Goal: Task Accomplishment & Management: Manage account settings

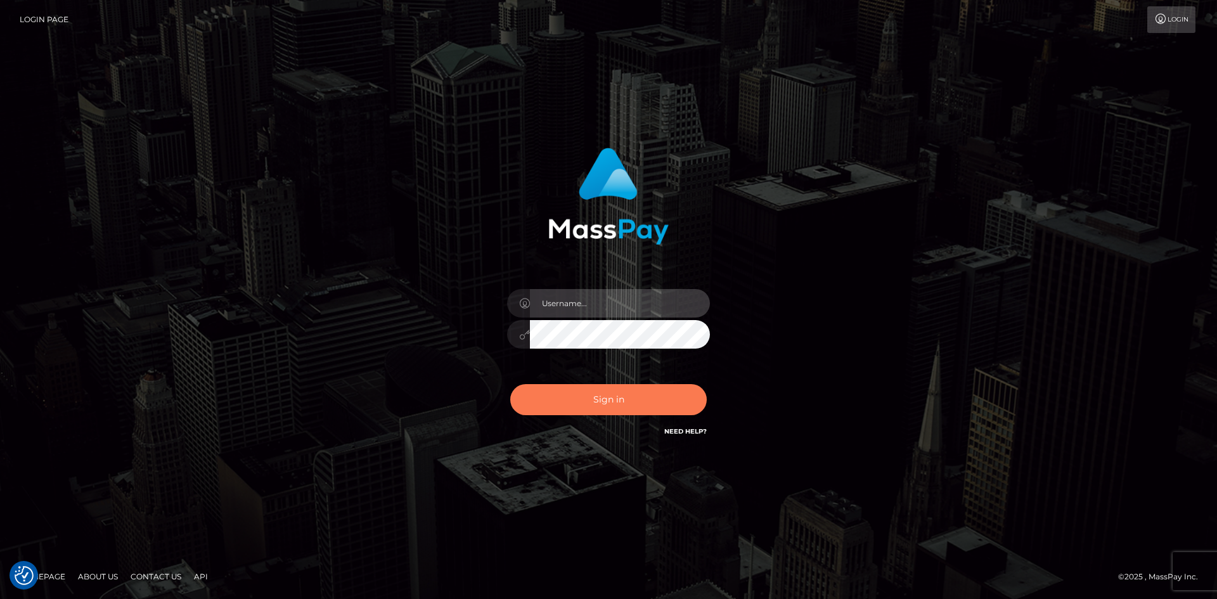
type input "Christine.ace"
click at [616, 396] on button "Sign in" at bounding box center [608, 399] width 197 height 31
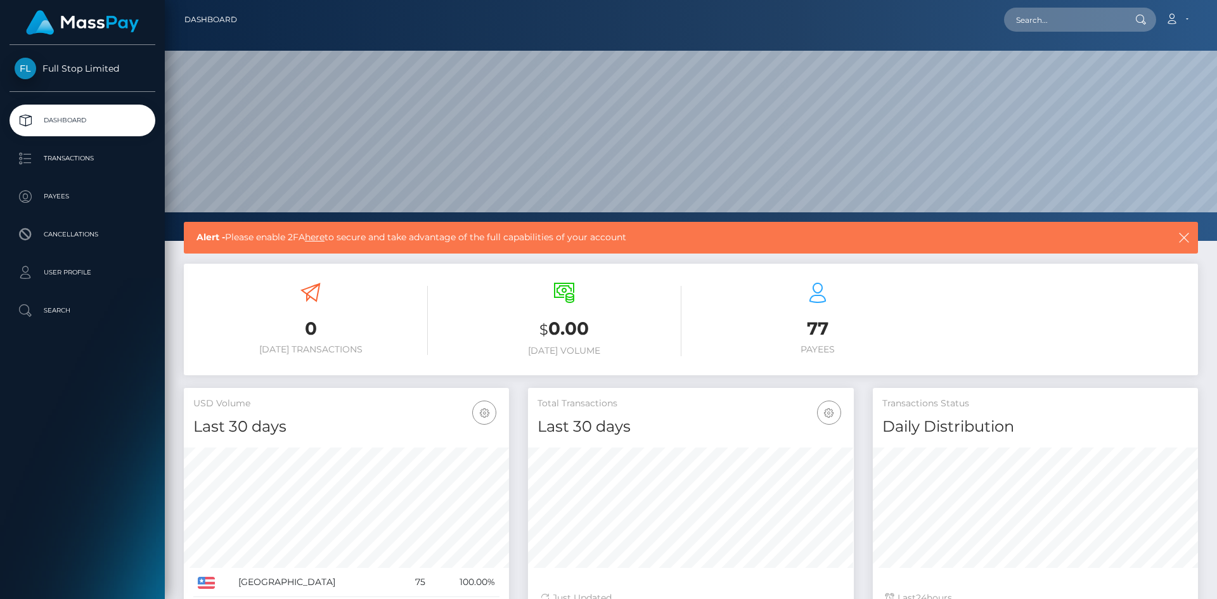
scroll to position [225, 326]
click at [79, 162] on p "Transactions" at bounding box center [83, 158] width 136 height 19
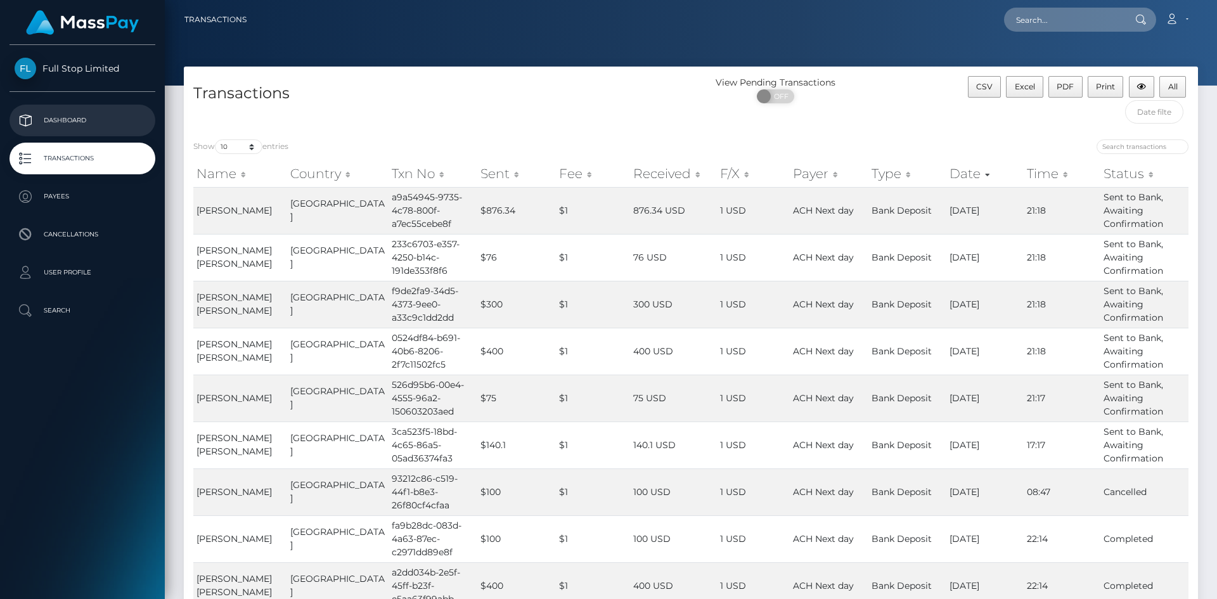
click at [83, 119] on p "Dashboard" at bounding box center [83, 120] width 136 height 19
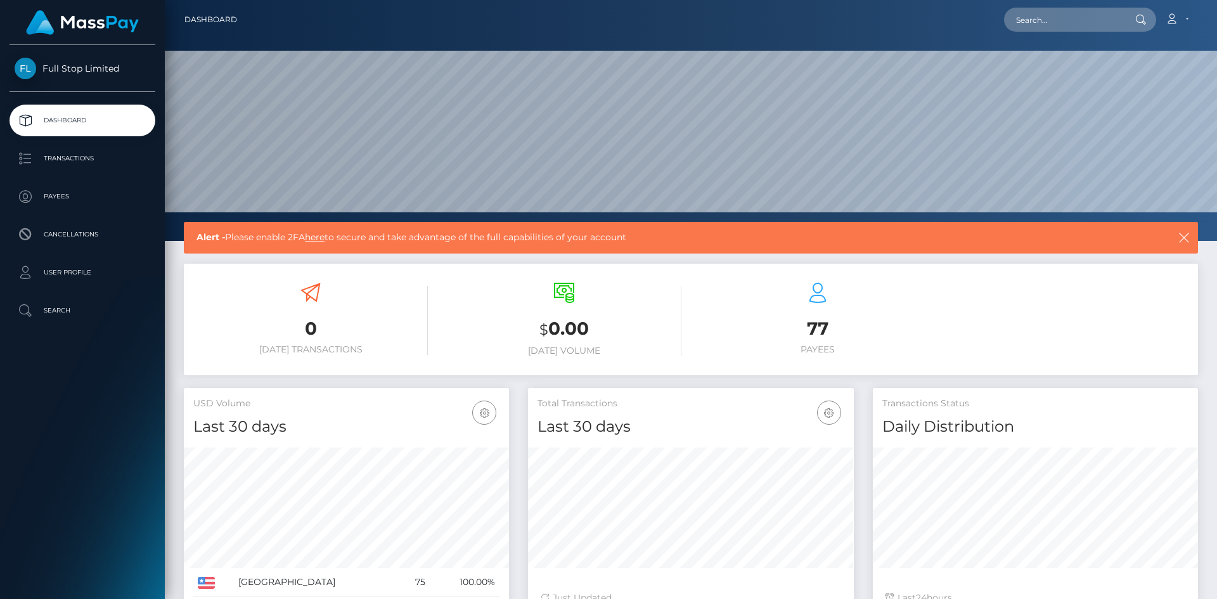
click at [105, 74] on span "Full Stop Limited" at bounding box center [83, 68] width 146 height 11
click at [63, 62] on link "Full Stop Limited" at bounding box center [82, 69] width 165 height 22
click at [321, 238] on link "here" at bounding box center [315, 236] width 20 height 11
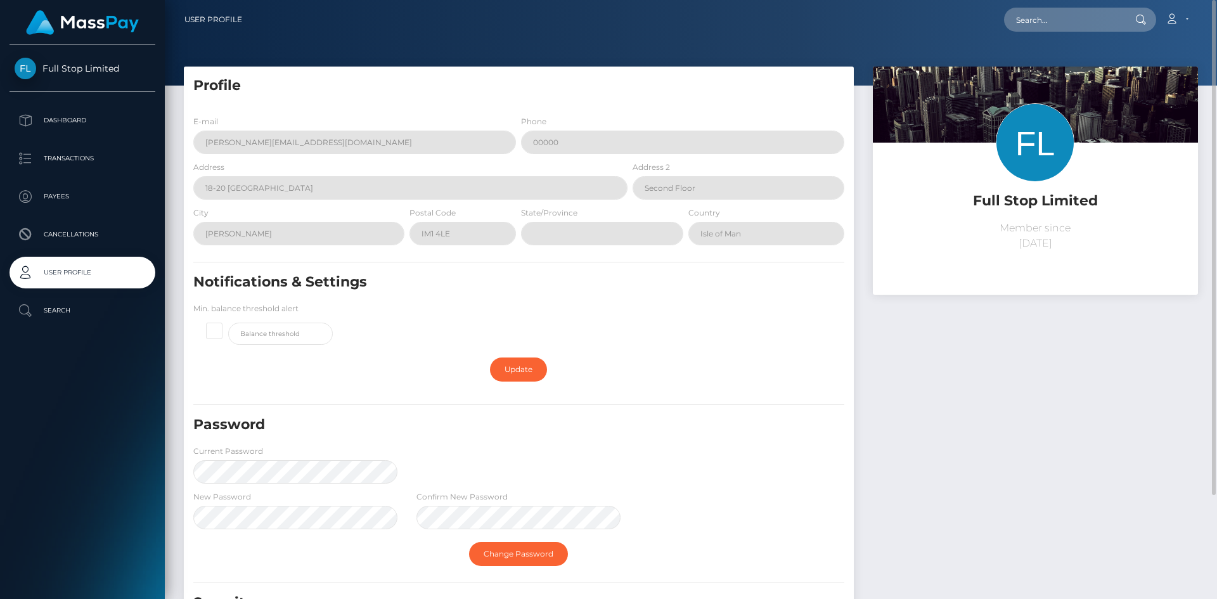
scroll to position [126, 0]
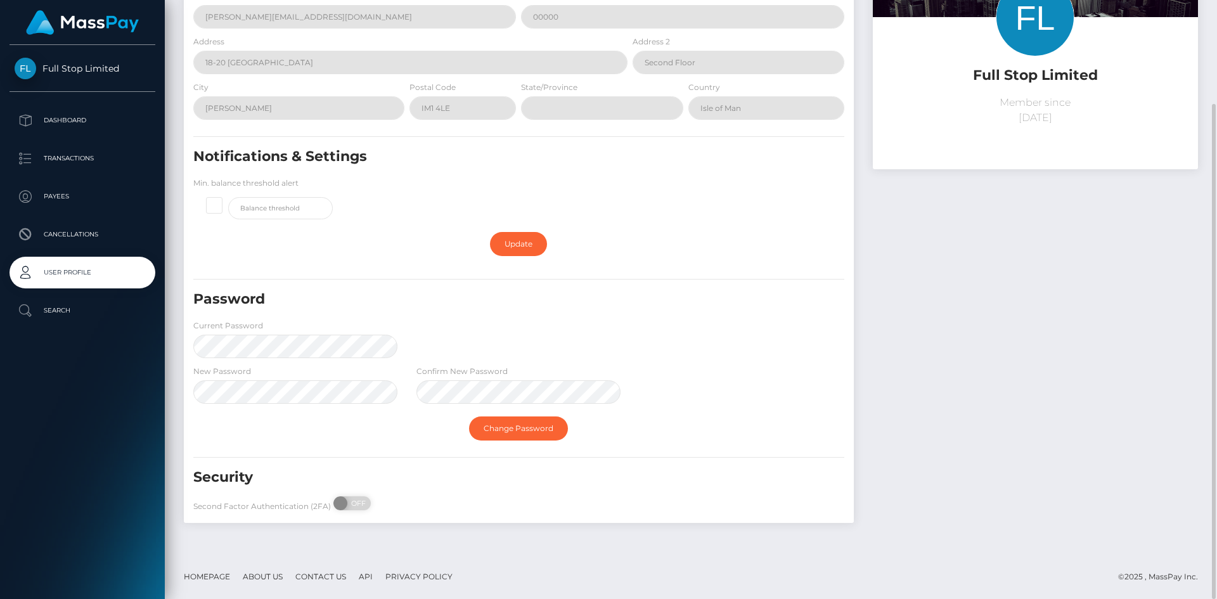
click at [651, 351] on div "Password Current Password" at bounding box center [519, 327] width 670 height 75
click at [351, 505] on span "OFF" at bounding box center [357, 504] width 32 height 14
checkbox input "true"
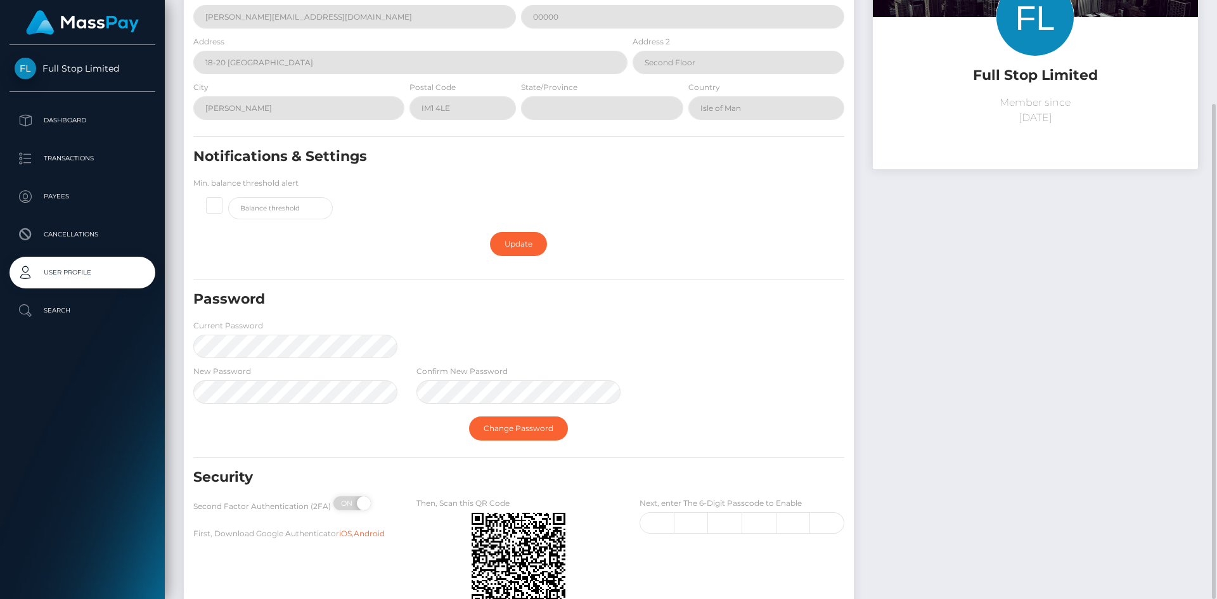
scroll to position [223, 0]
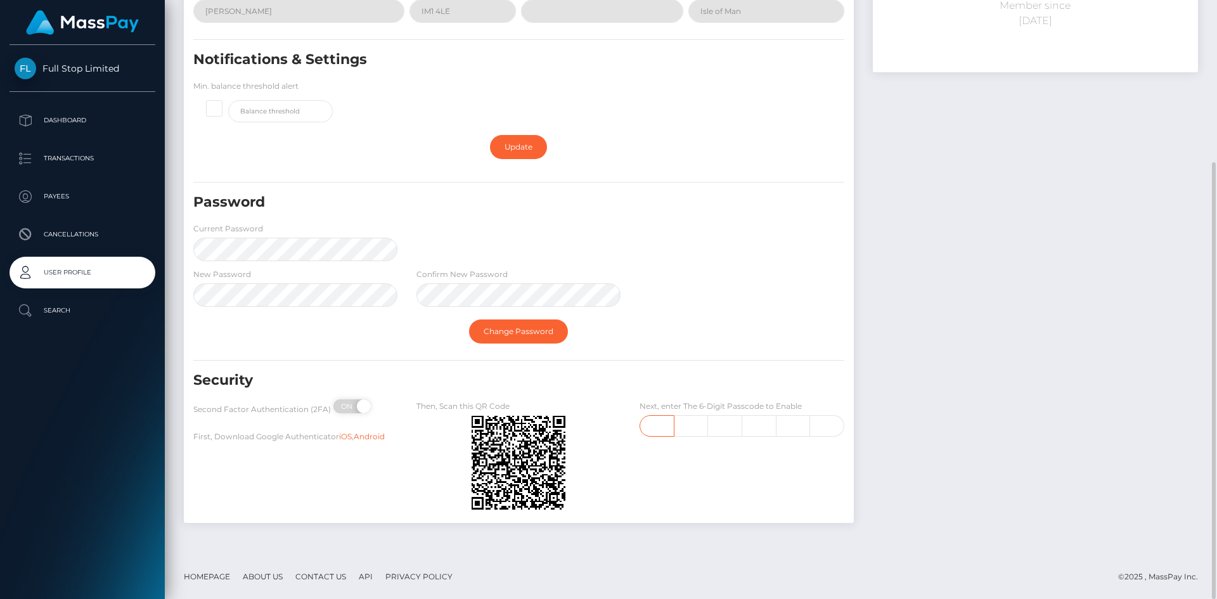
click at [655, 429] on input "text" at bounding box center [657, 426] width 34 height 22
type input "6"
type input "7"
type input "2"
type input "8"
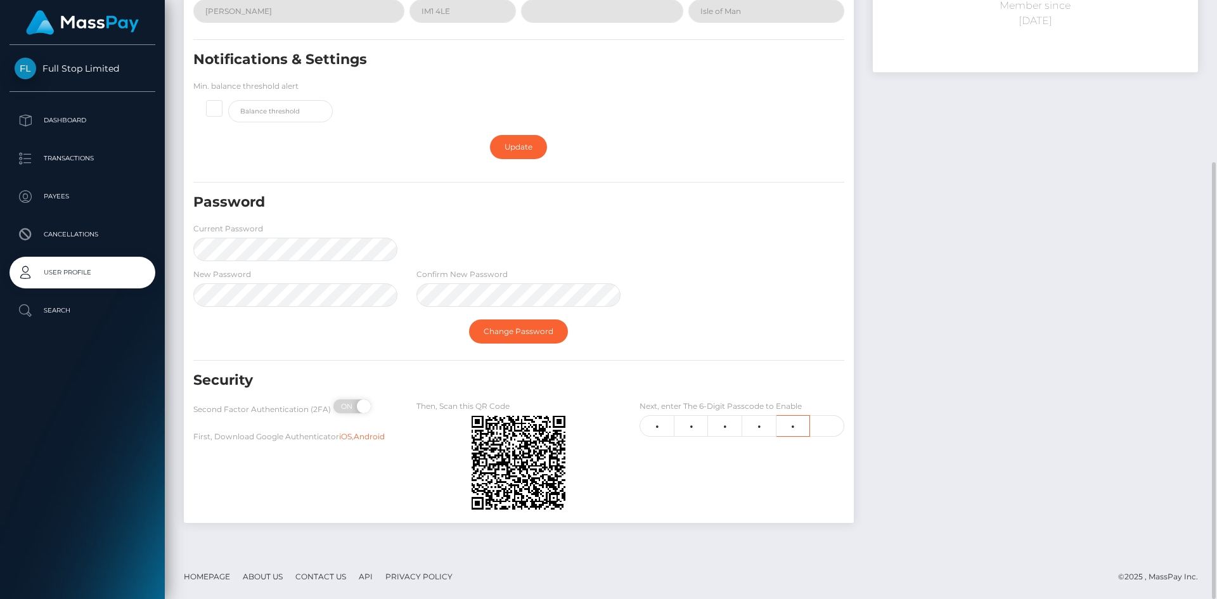
type input "9"
type input "1"
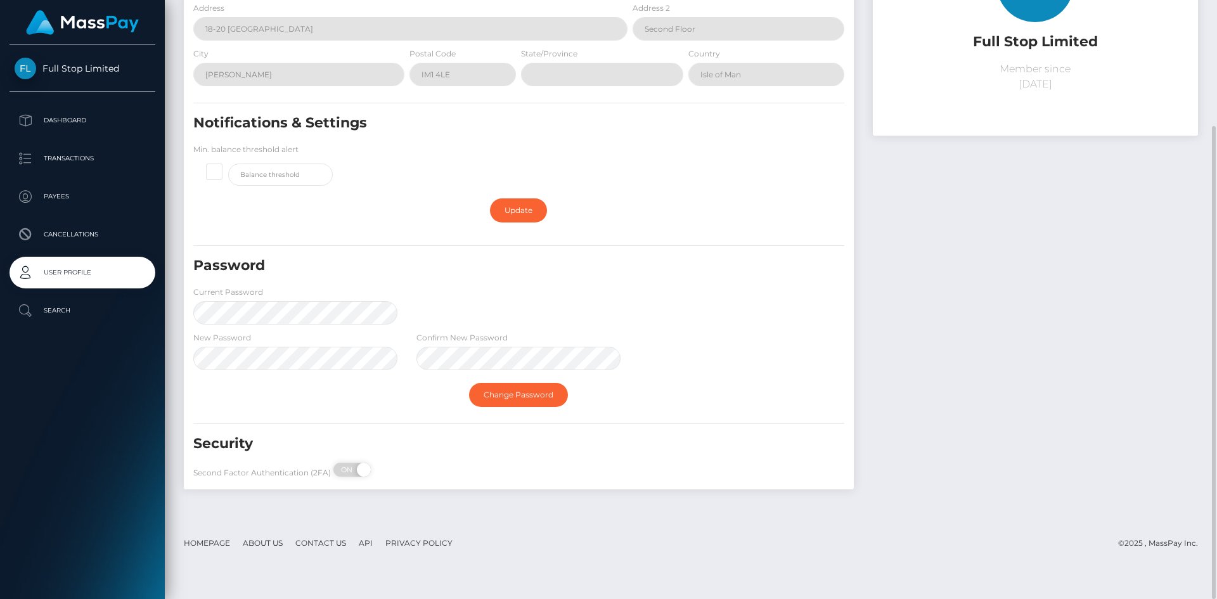
scroll to position [96, 0]
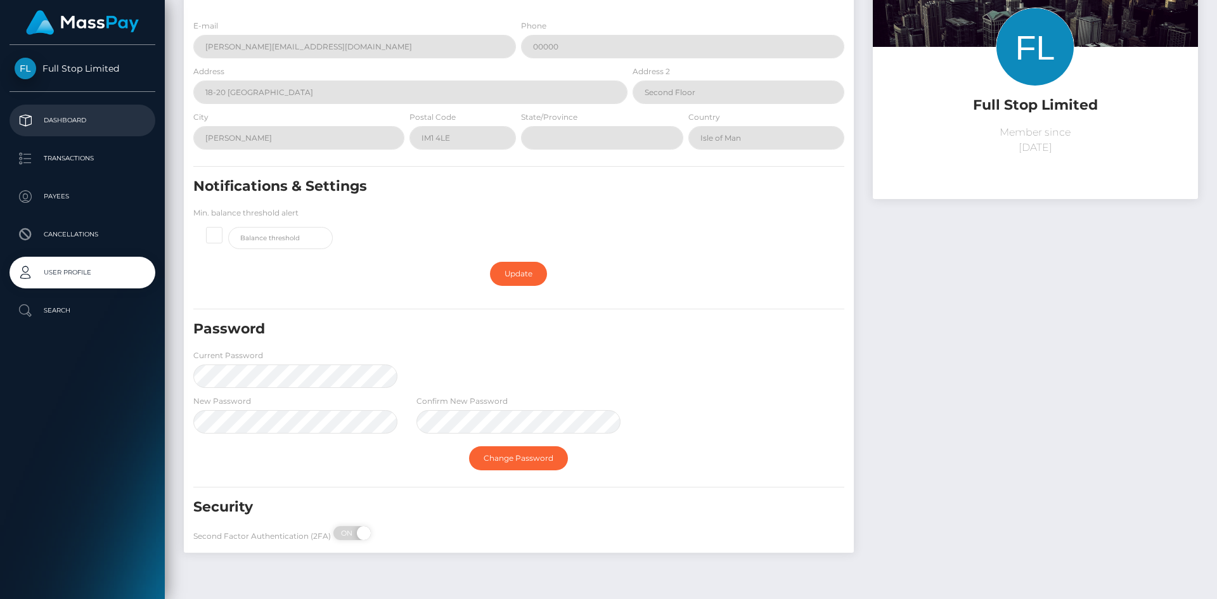
click at [76, 121] on p "Dashboard" at bounding box center [83, 120] width 136 height 19
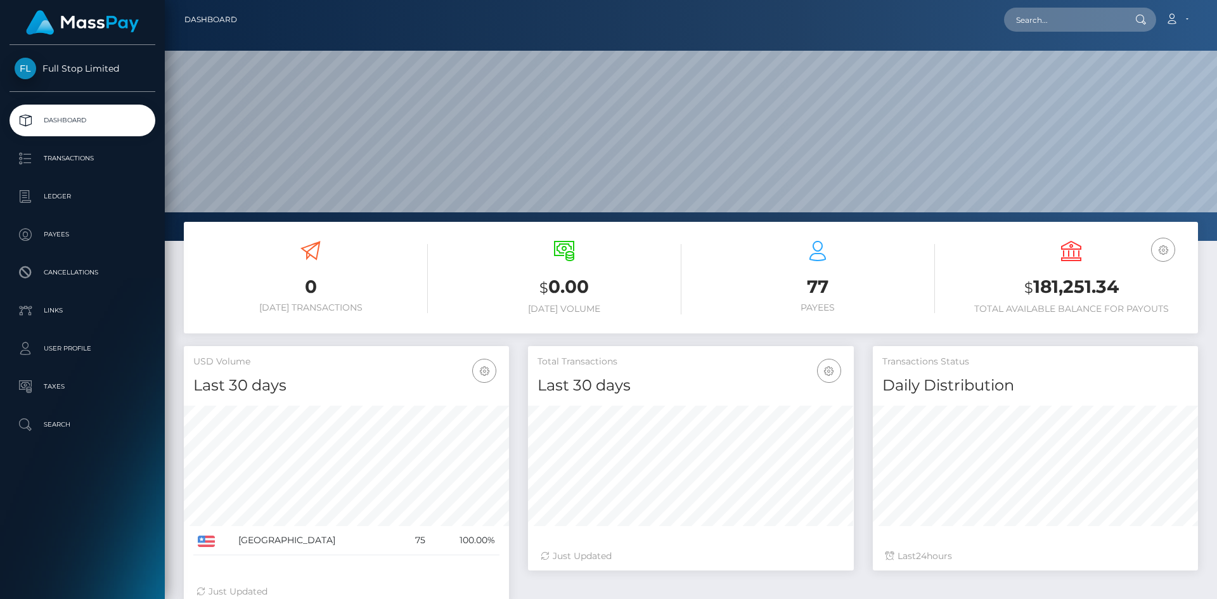
scroll to position [225, 326]
drag, startPoint x: 1132, startPoint y: 287, endPoint x: 1035, endPoint y: 293, distance: 97.2
click at [1035, 293] on h3 "$ 181,251.34" at bounding box center [1071, 288] width 235 height 26
copy h3 "181,251.34"
